Goal: Task Accomplishment & Management: Complete application form

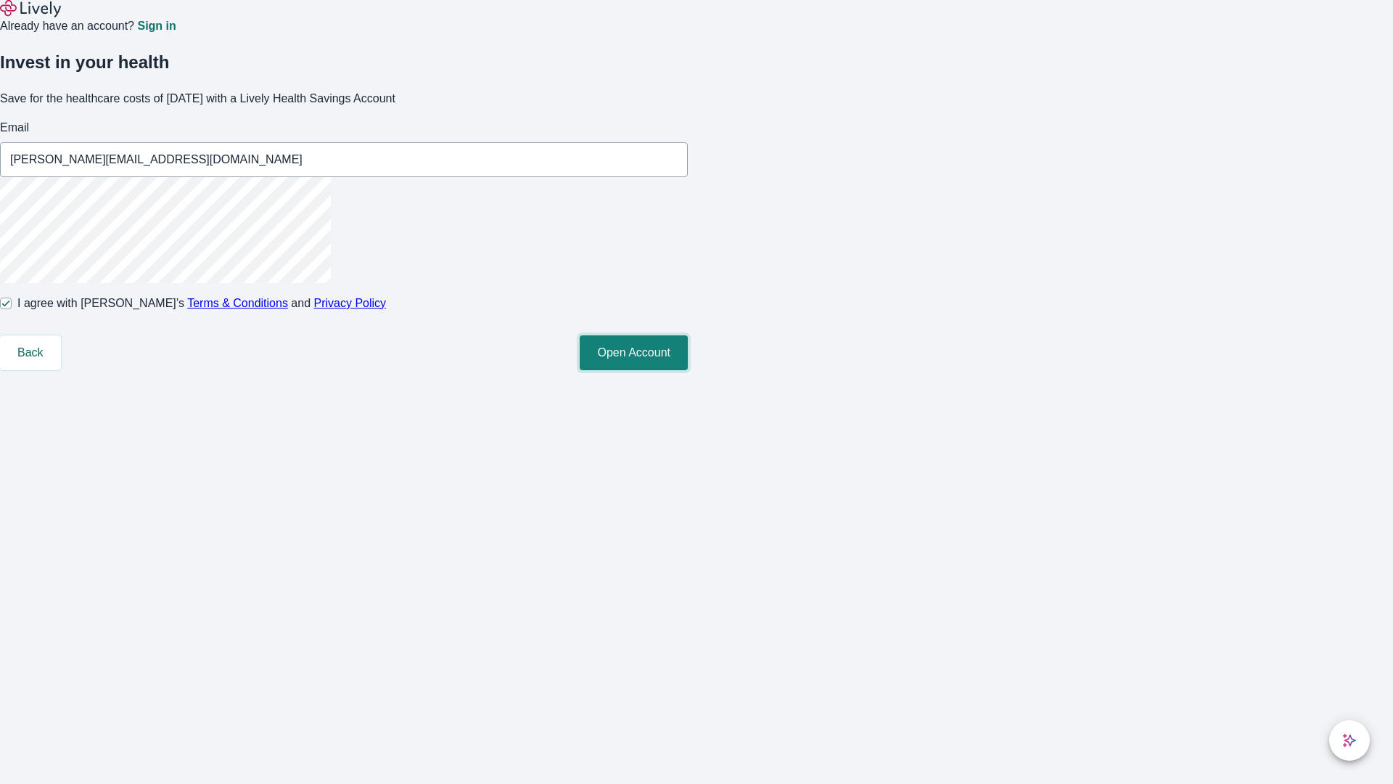
click at [688, 370] on button "Open Account" at bounding box center [634, 352] width 108 height 35
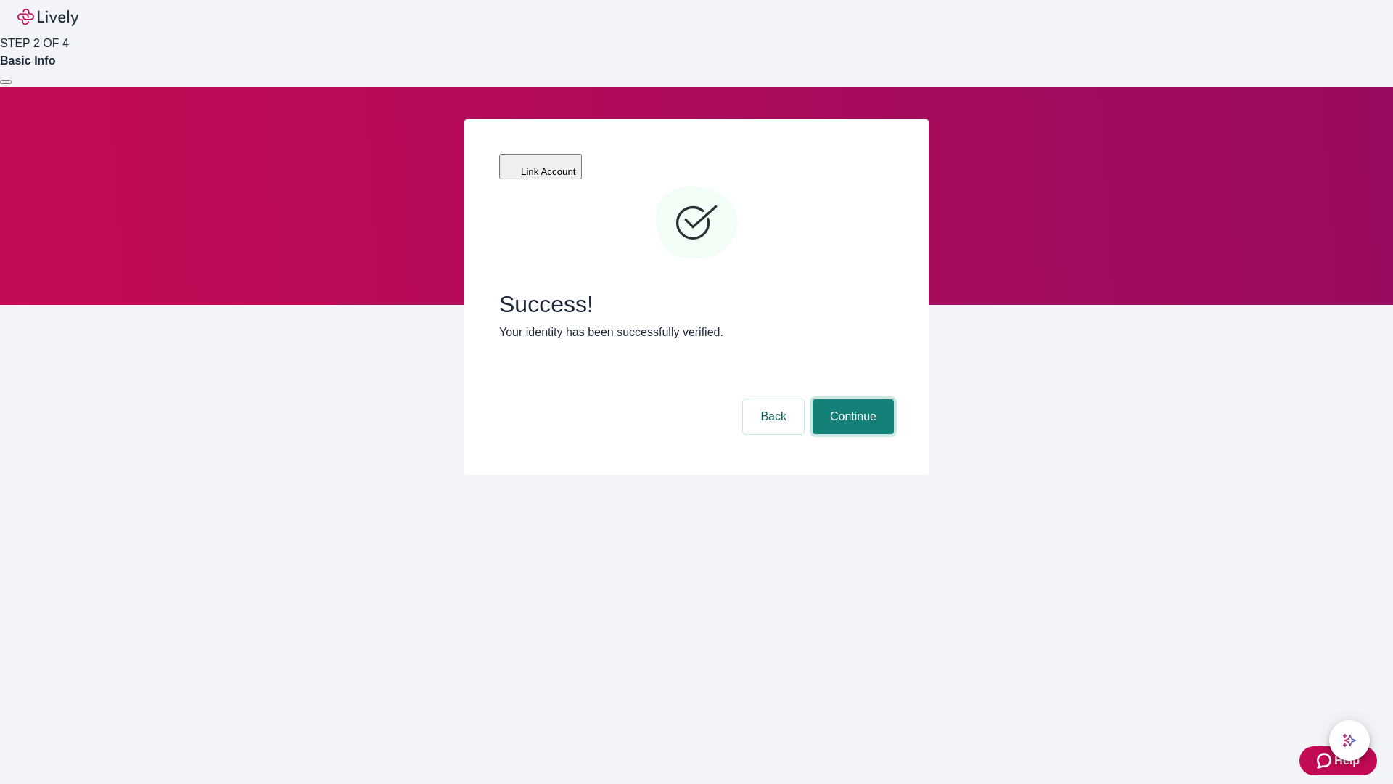
click at [851, 399] on button "Continue" at bounding box center [853, 416] width 81 height 35
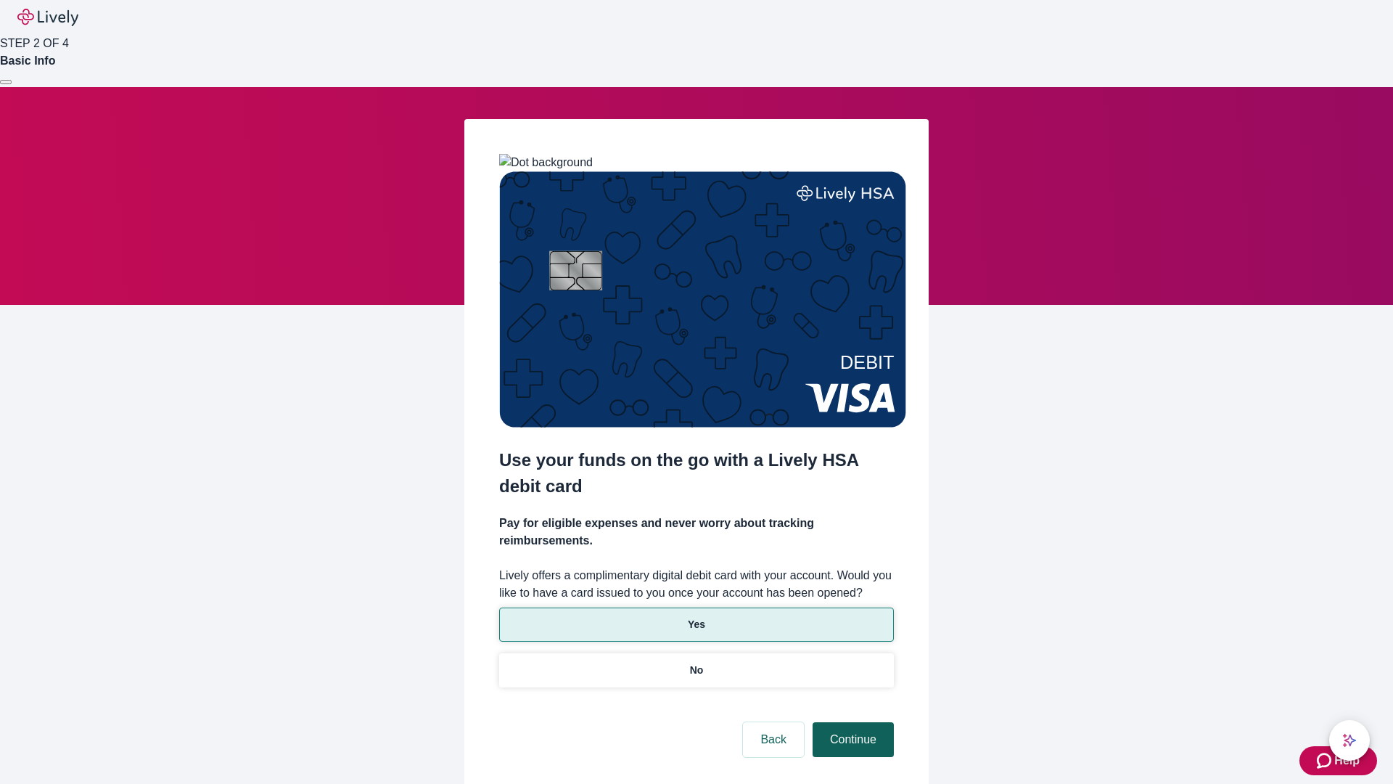
click at [696, 663] on p "No" at bounding box center [697, 670] width 14 height 15
click at [851, 722] on button "Continue" at bounding box center [853, 739] width 81 height 35
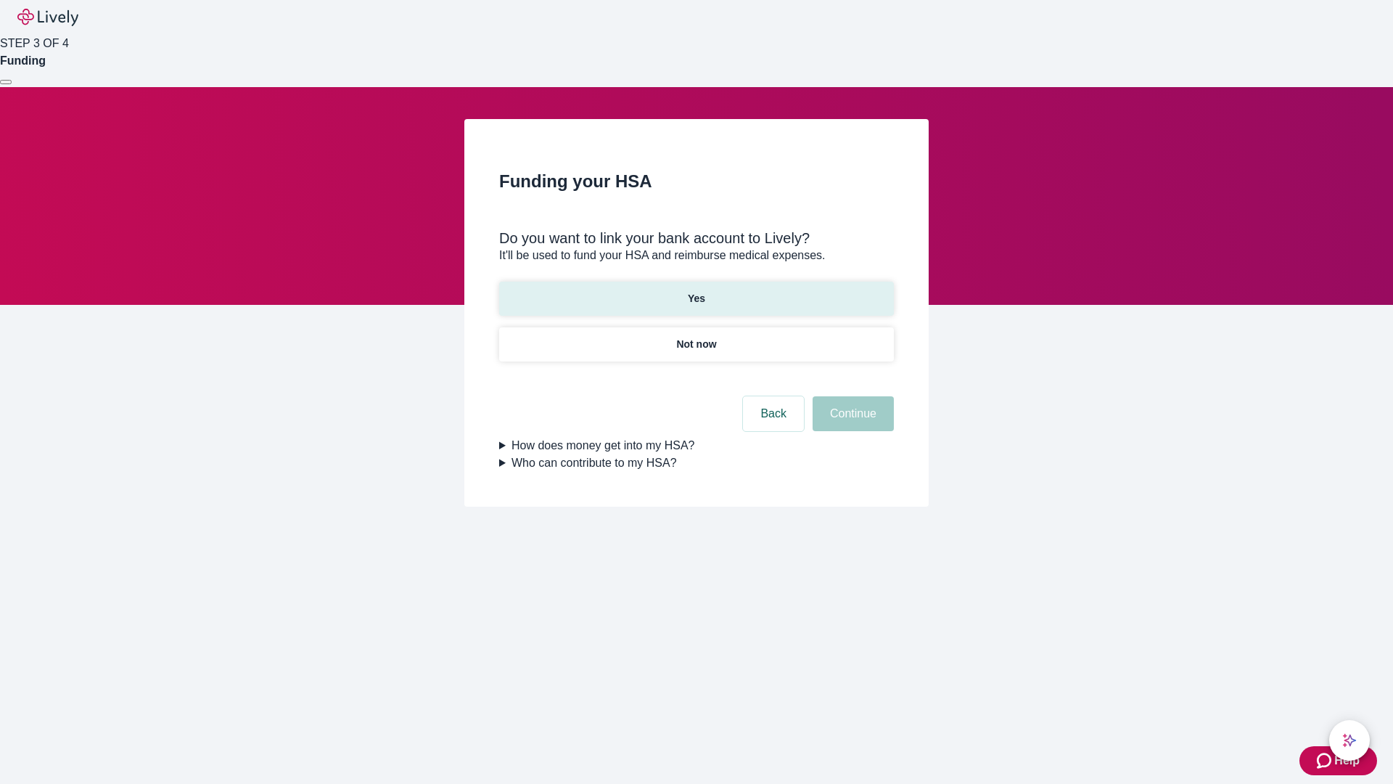
click at [696, 291] on p "Yes" at bounding box center [696, 298] width 17 height 15
click at [851, 396] on button "Continue" at bounding box center [853, 413] width 81 height 35
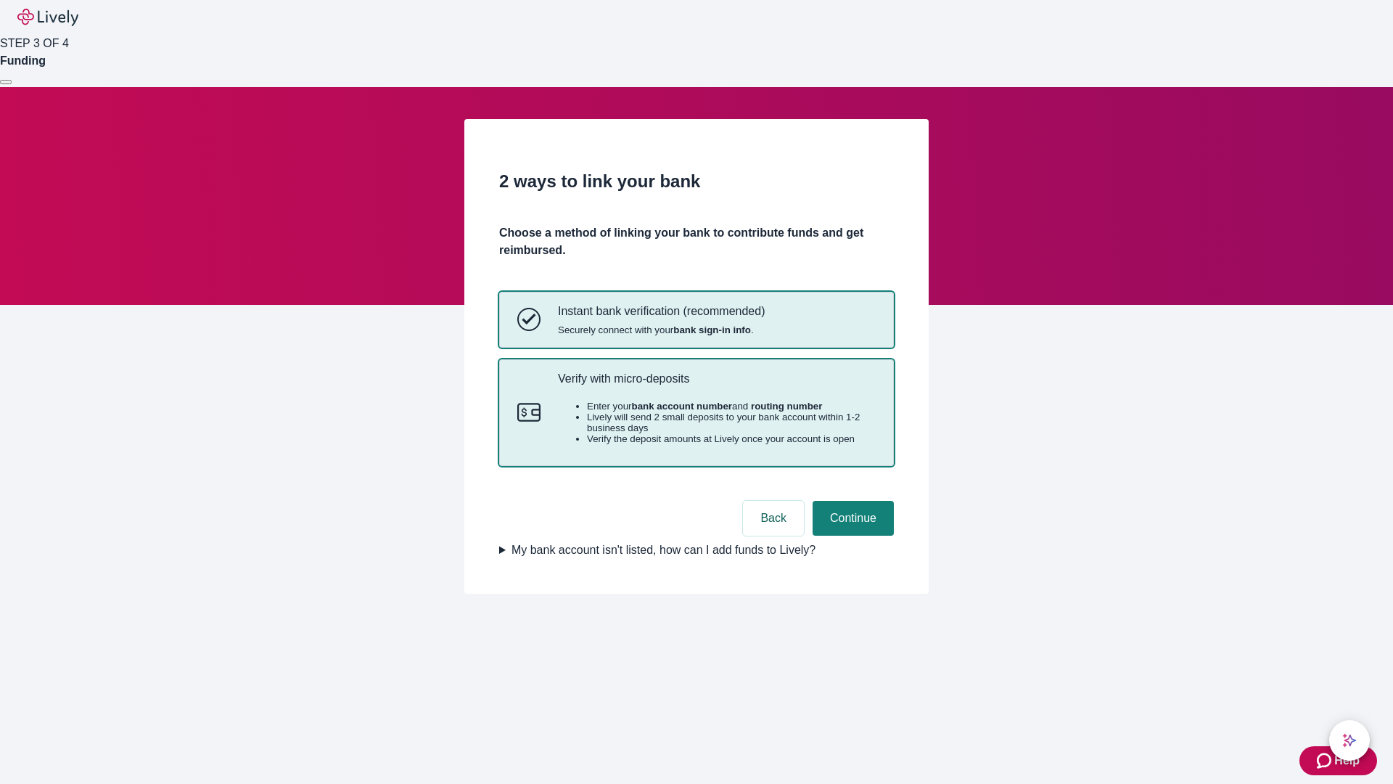
click at [716, 385] on p "Verify with micro-deposits" at bounding box center [717, 379] width 318 height 14
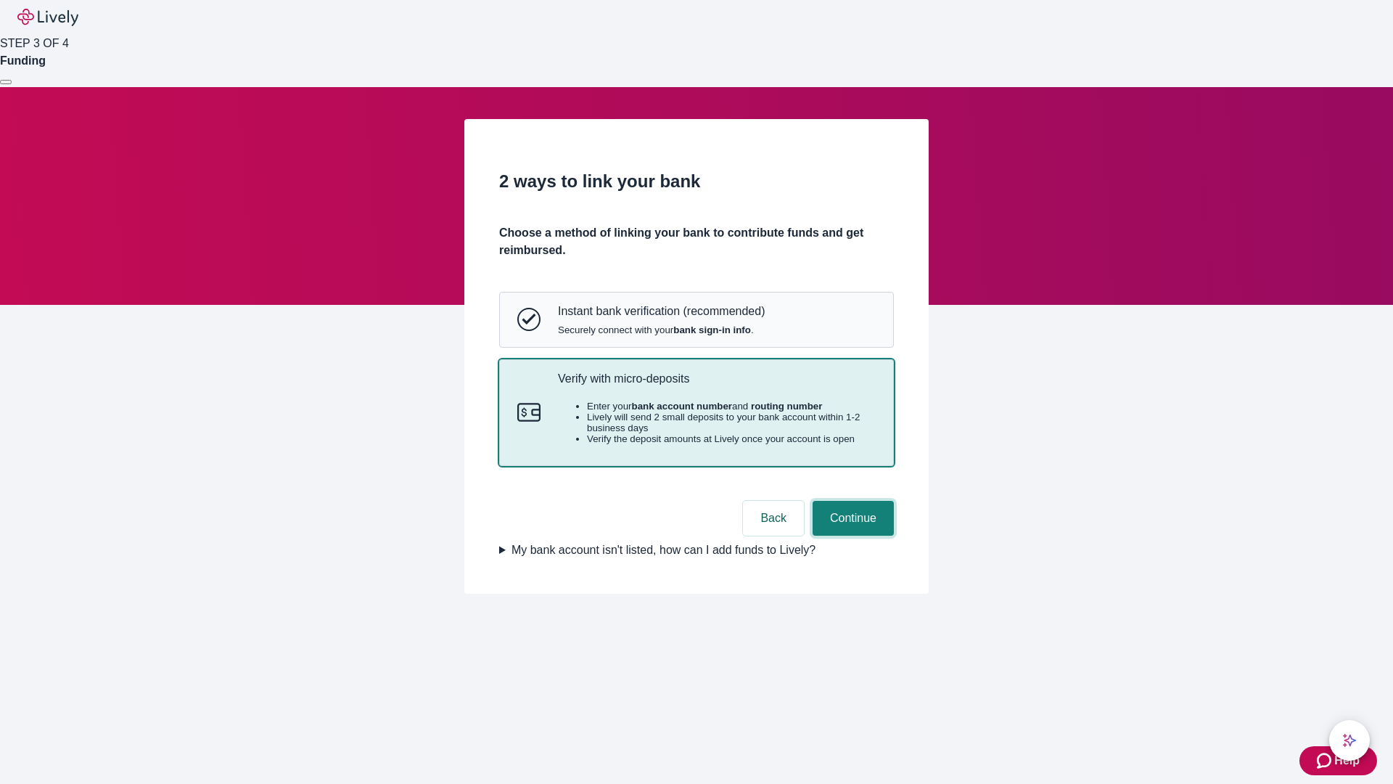
click at [851, 536] on button "Continue" at bounding box center [853, 518] width 81 height 35
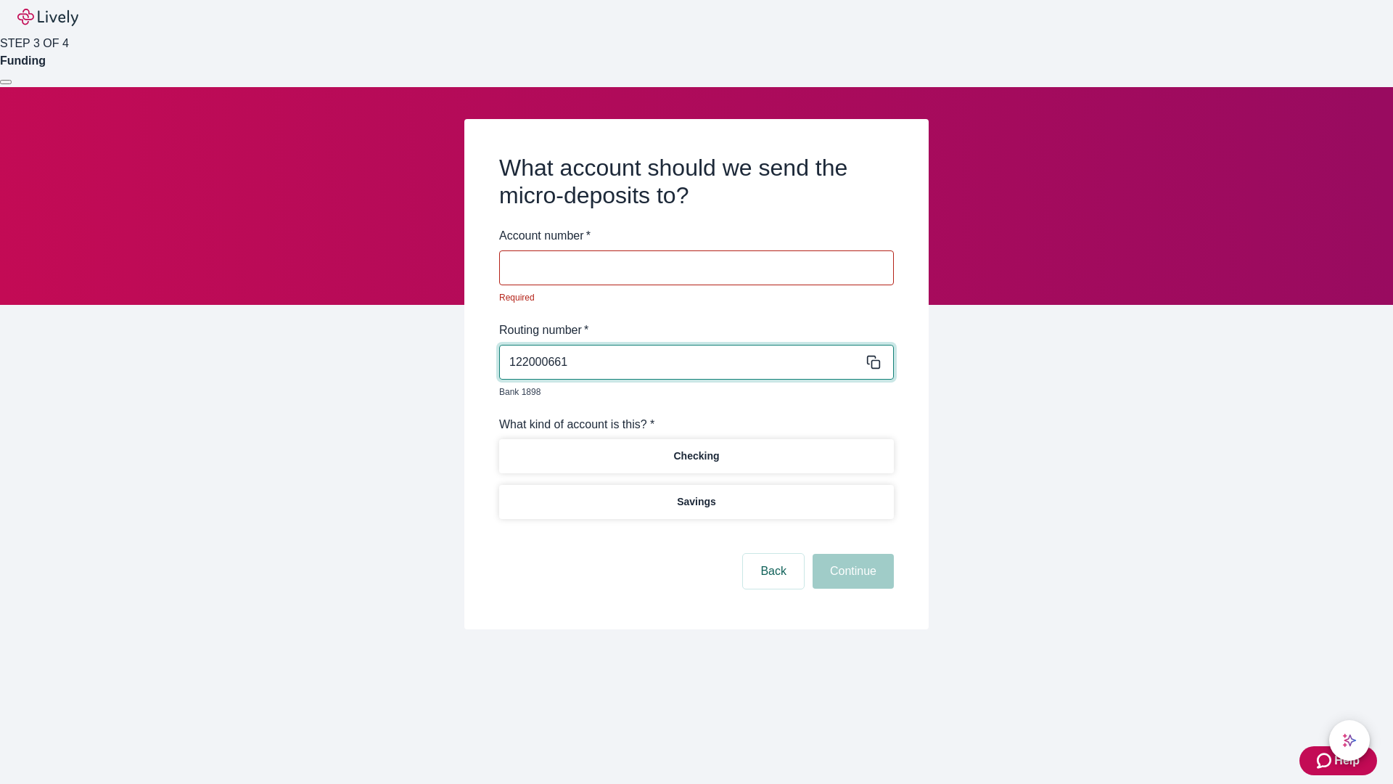
type input "122000661"
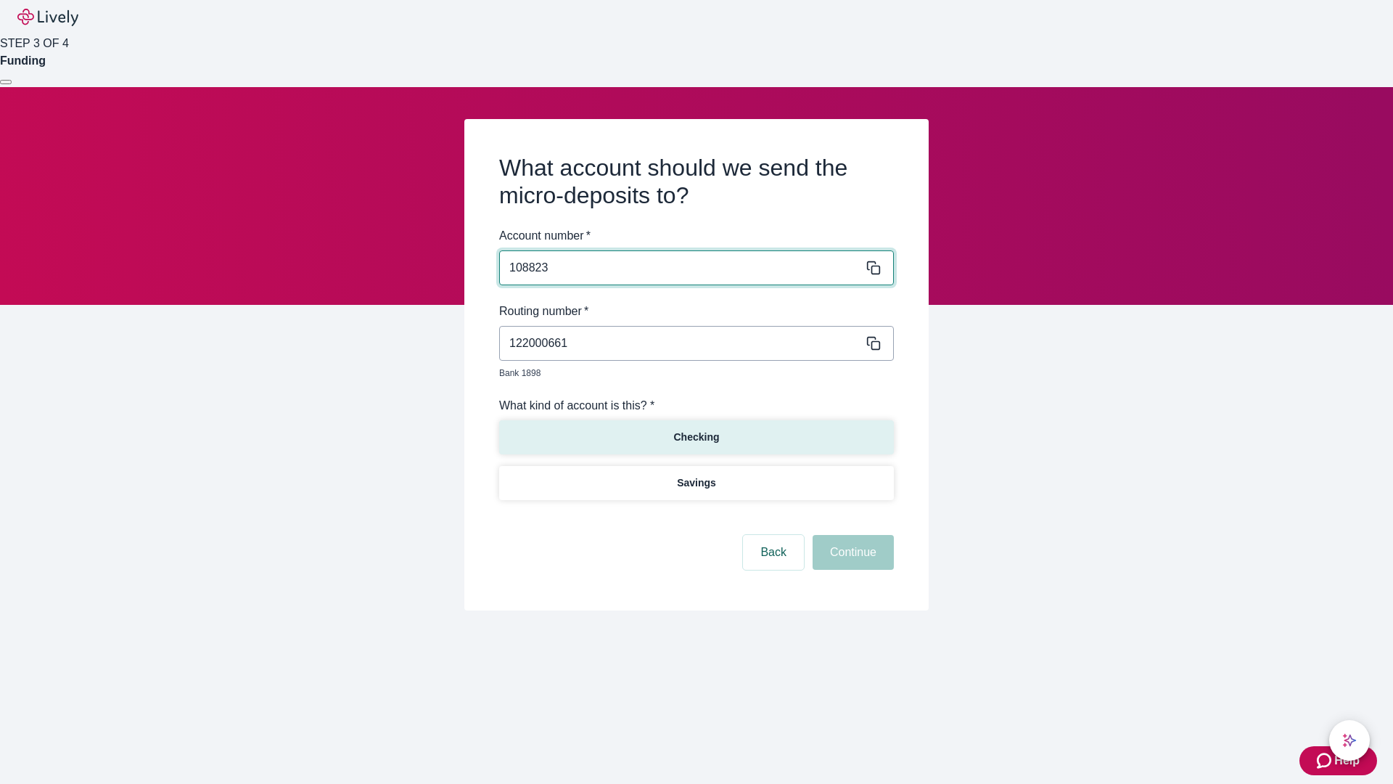
type input "108823"
click at [696, 430] on p "Checking" at bounding box center [696, 437] width 46 height 15
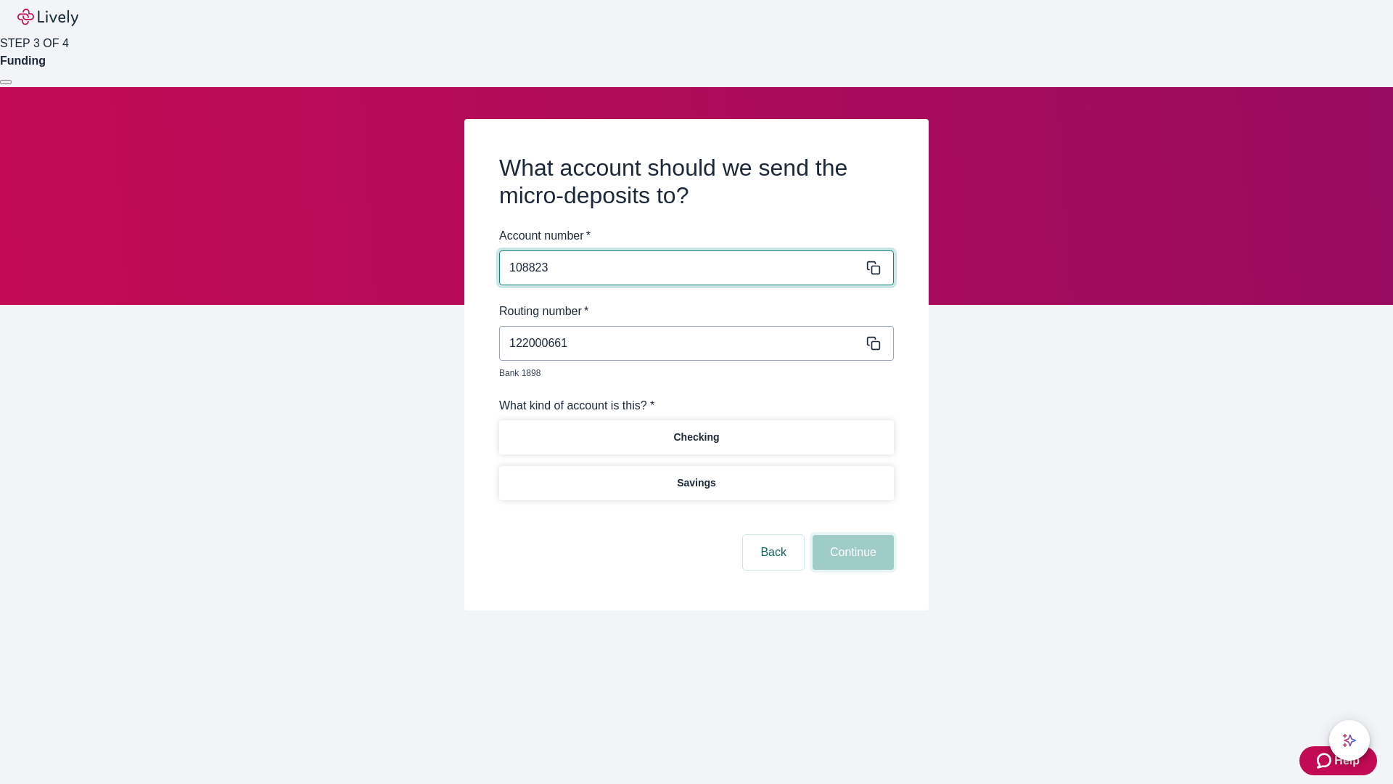
click at [851, 536] on button "Continue" at bounding box center [853, 552] width 81 height 35
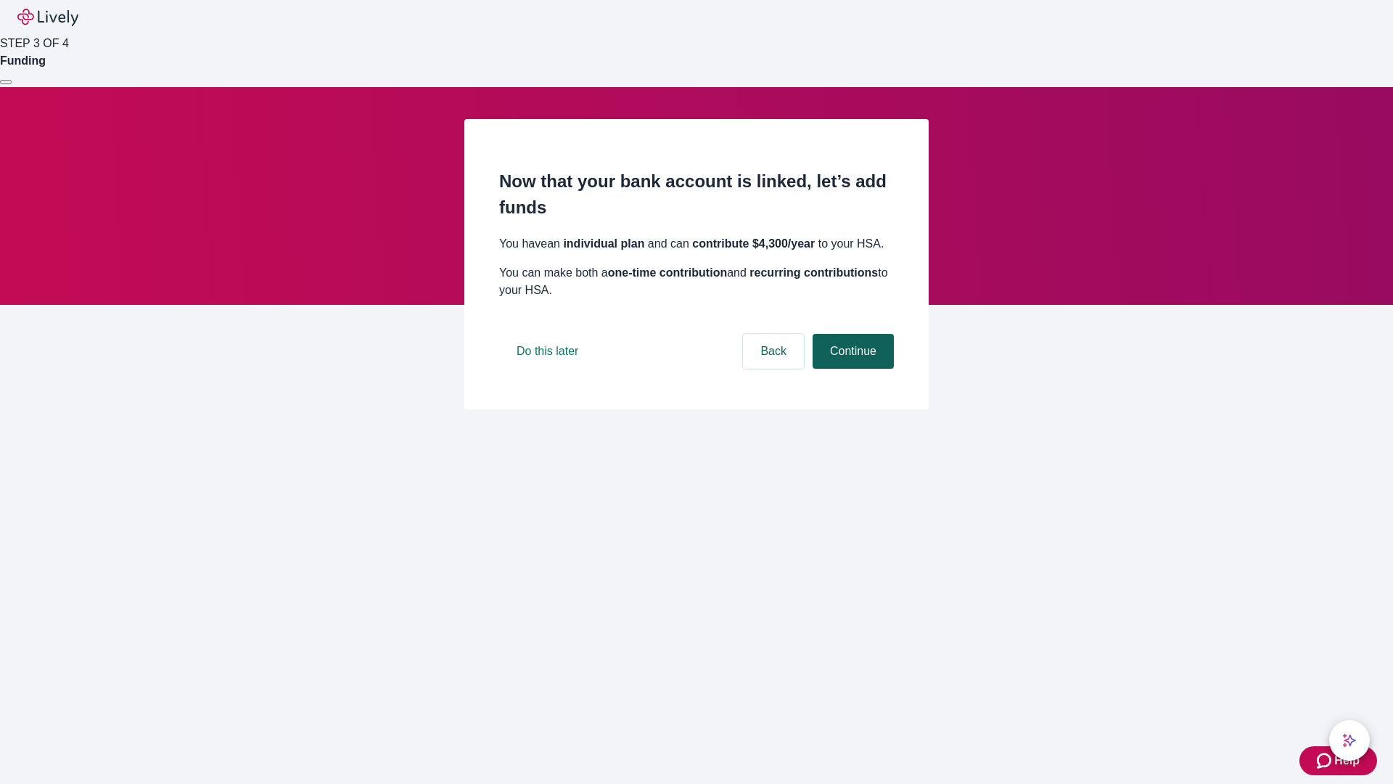
click at [851, 369] on button "Continue" at bounding box center [853, 351] width 81 height 35
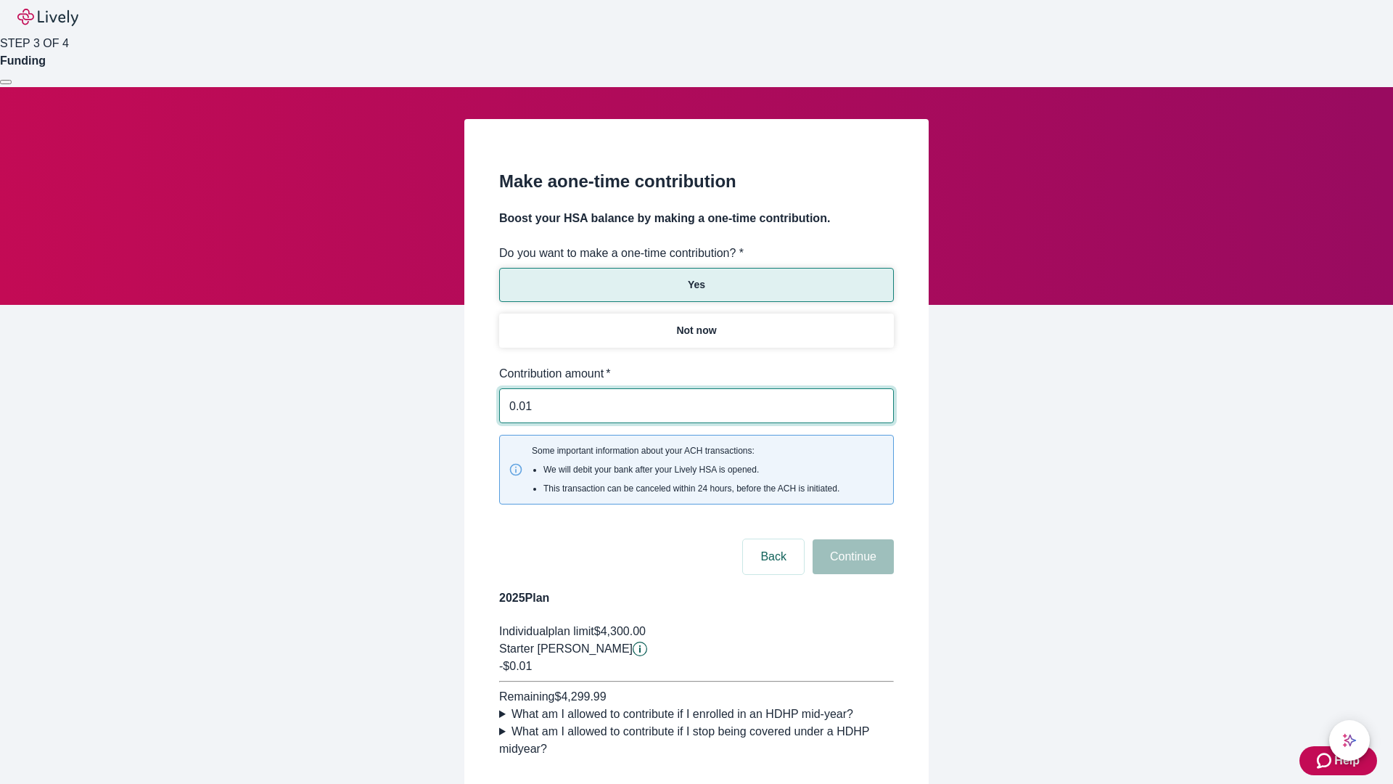
type input "0.01"
click at [851, 539] on button "Continue" at bounding box center [853, 556] width 81 height 35
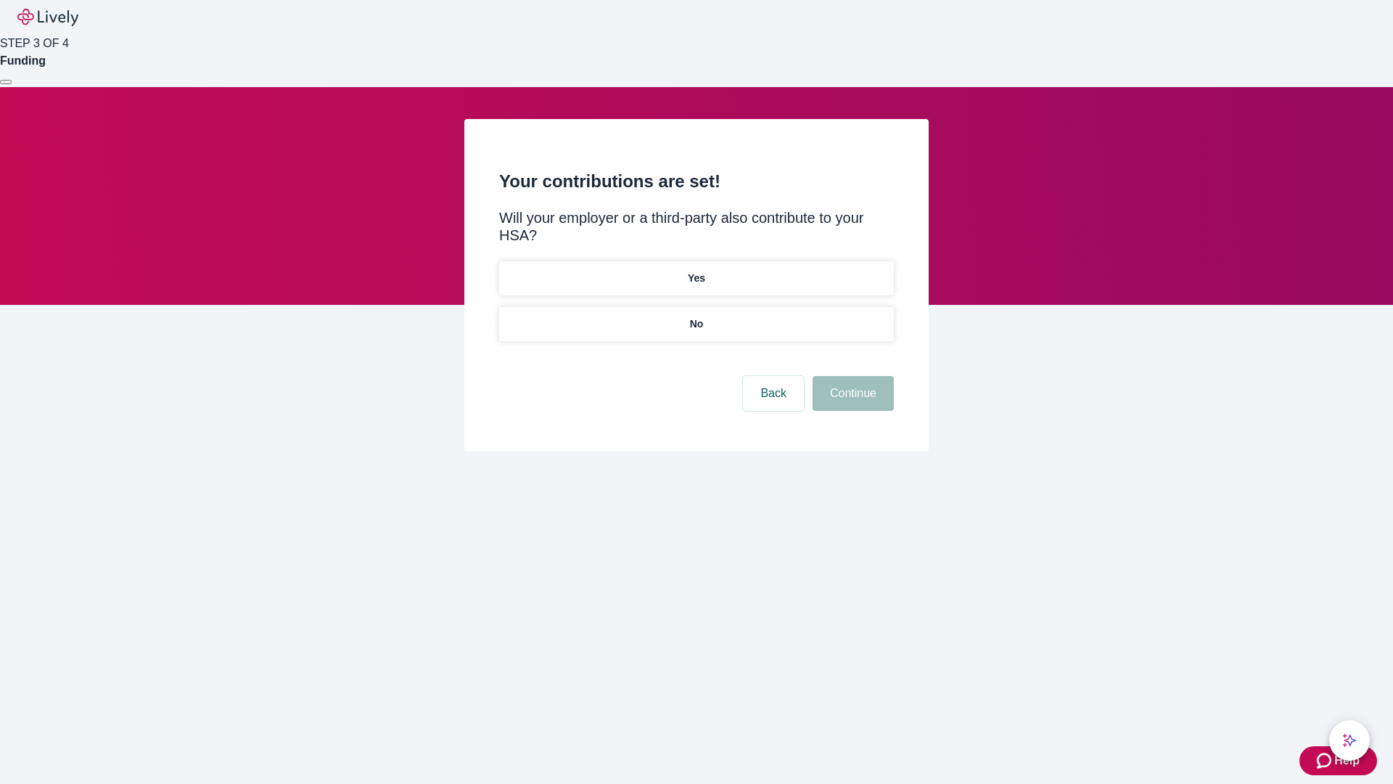
click at [696, 316] on p "No" at bounding box center [697, 323] width 14 height 15
click at [851, 376] on button "Continue" at bounding box center [853, 393] width 81 height 35
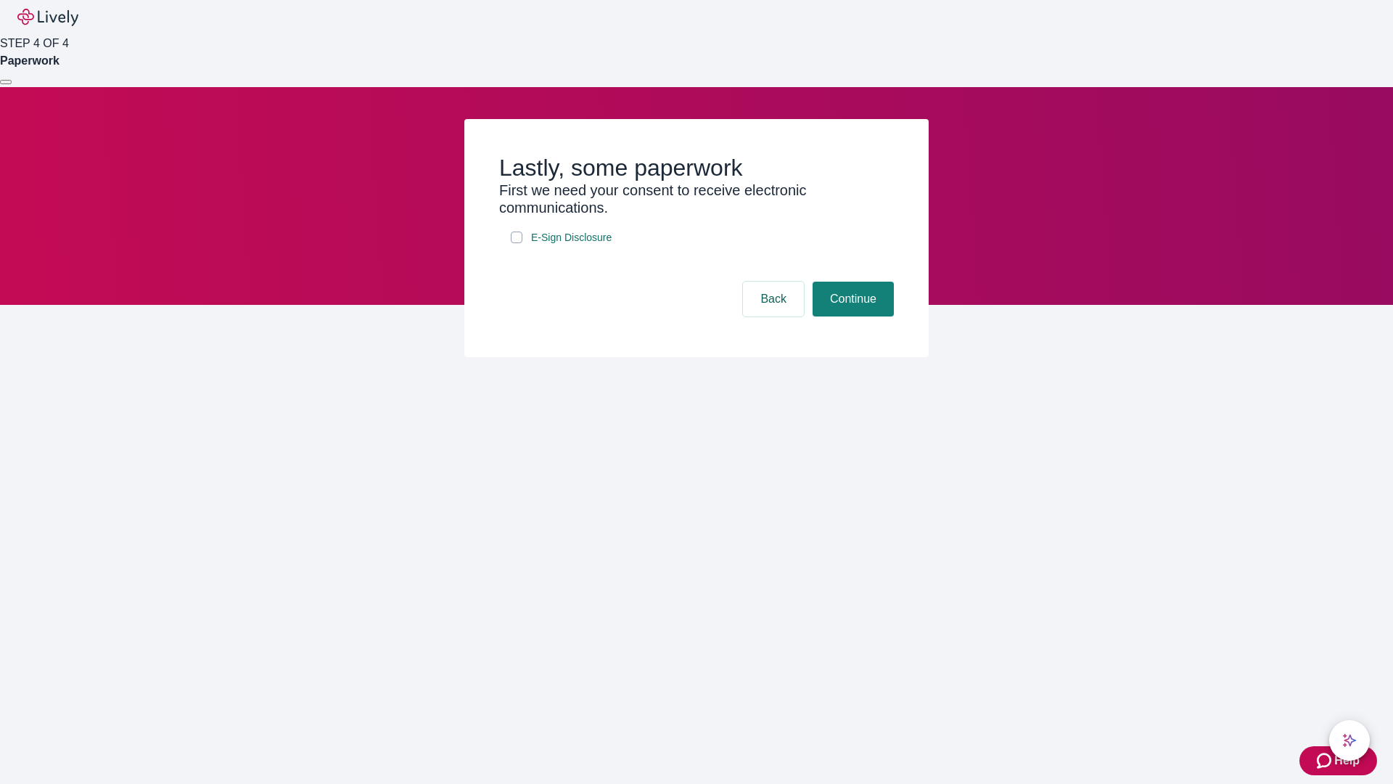
click at [517, 243] on input "E-Sign Disclosure" at bounding box center [517, 237] width 12 height 12
checkbox input "true"
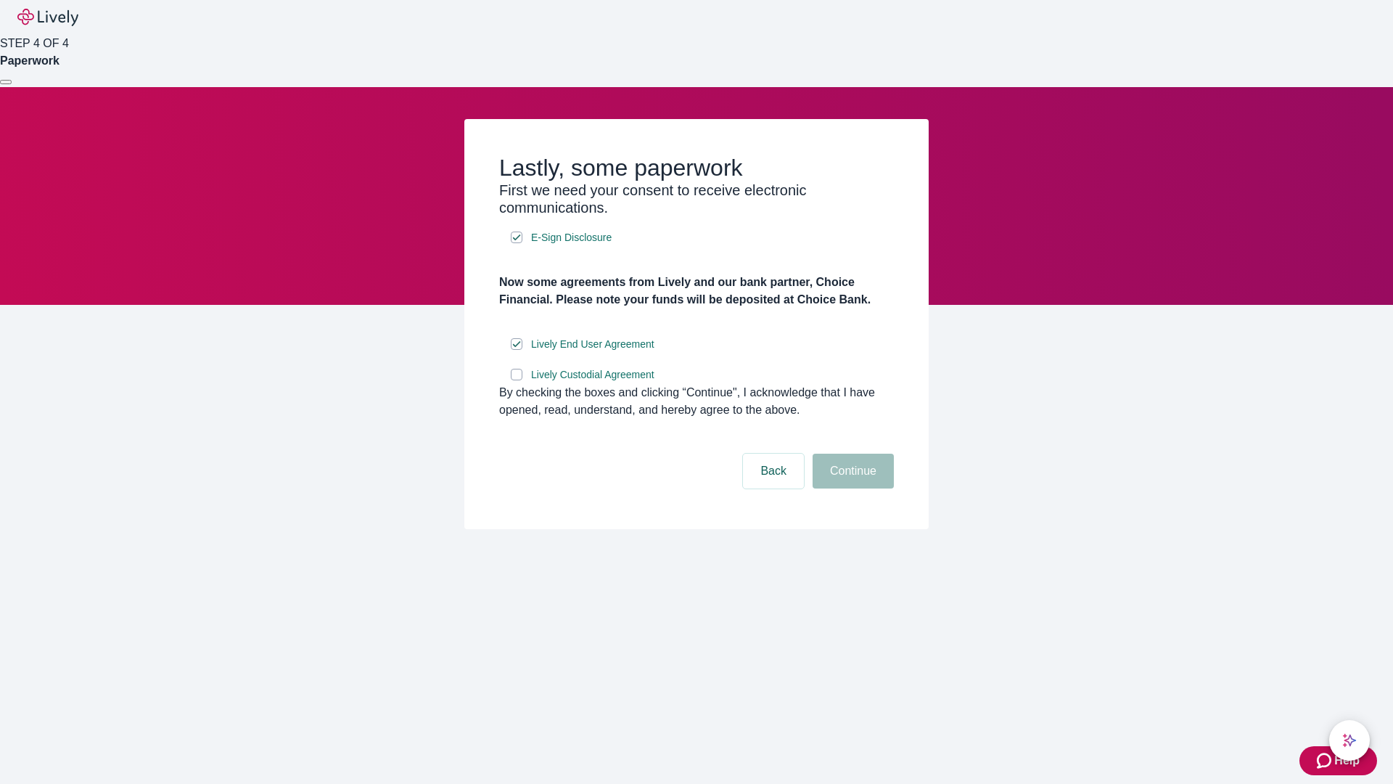
click at [517, 380] on input "Lively Custodial Agreement" at bounding box center [517, 375] width 12 height 12
checkbox input "true"
click at [851, 488] on button "Continue" at bounding box center [853, 471] width 81 height 35
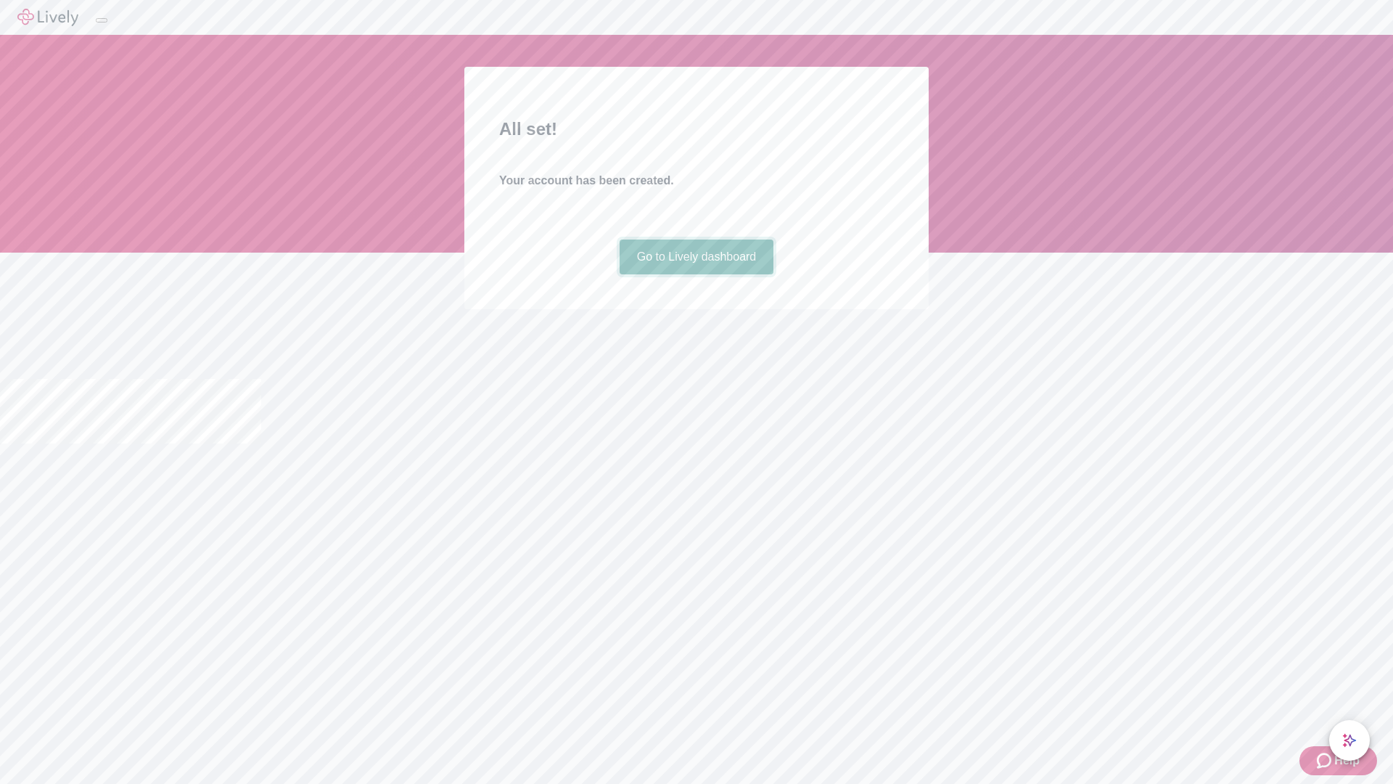
click at [696, 274] on link "Go to Lively dashboard" at bounding box center [697, 256] width 155 height 35
